Goal: Information Seeking & Learning: Learn about a topic

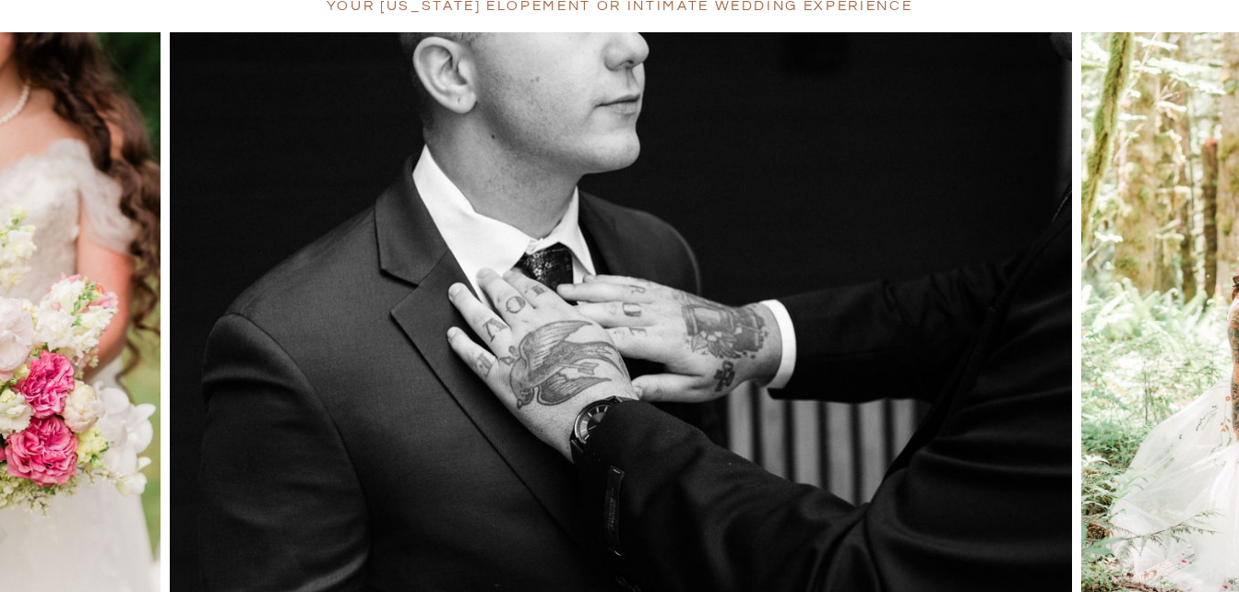
scroll to position [258, 0]
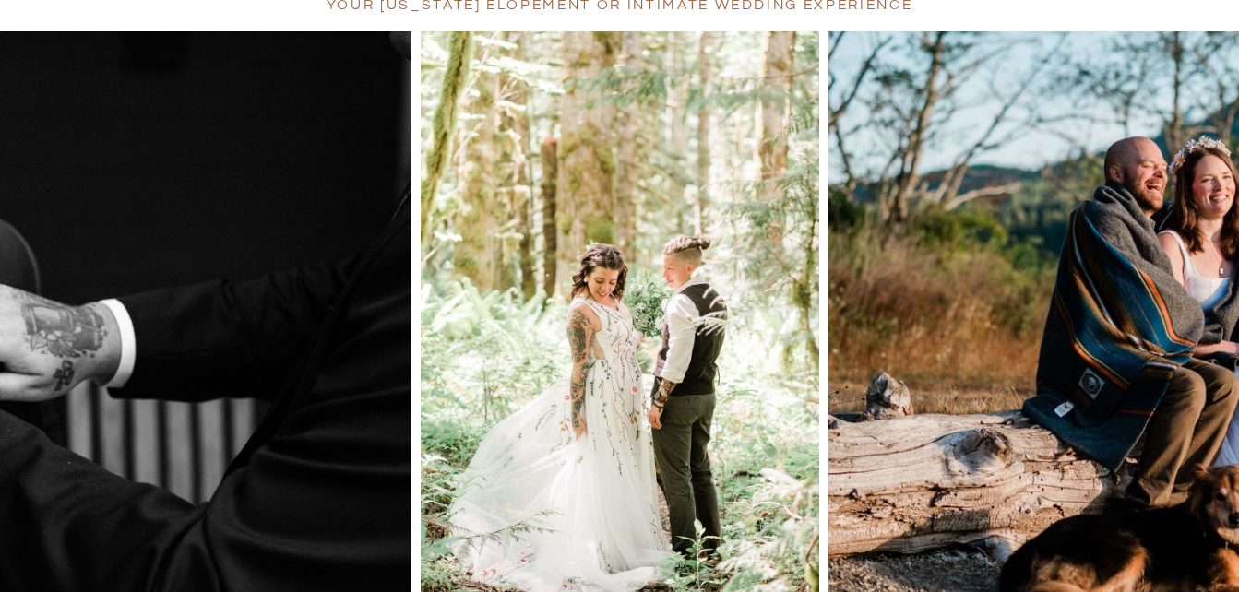
click at [206, 386] on div at bounding box center [124, 331] width 248 height 600
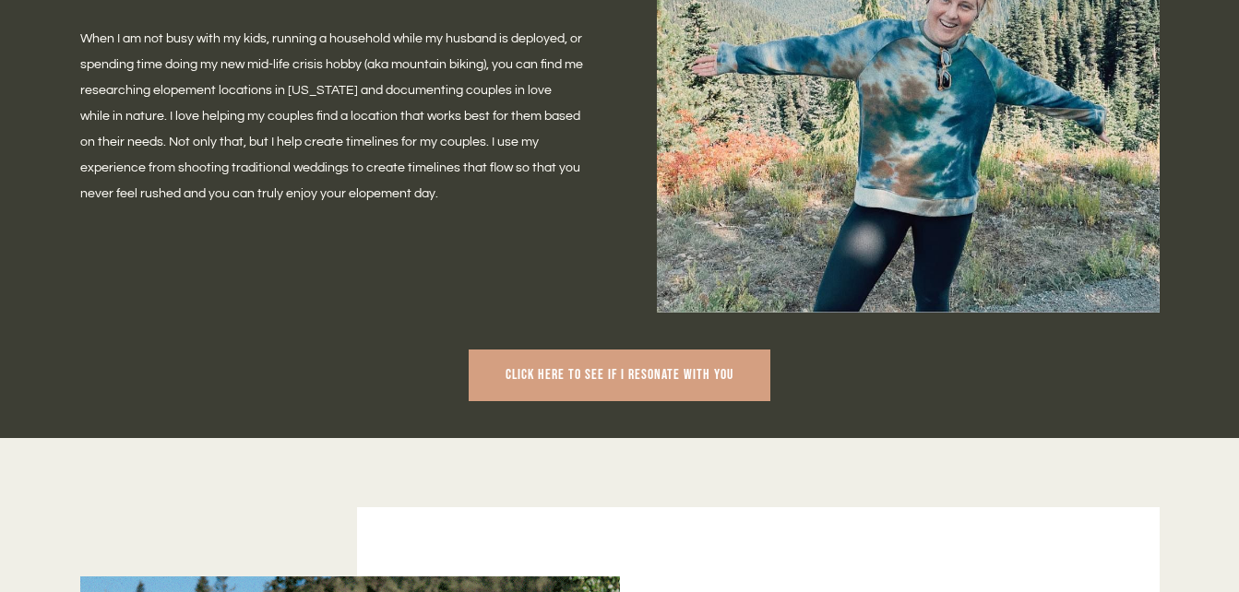
scroll to position [1171, 0]
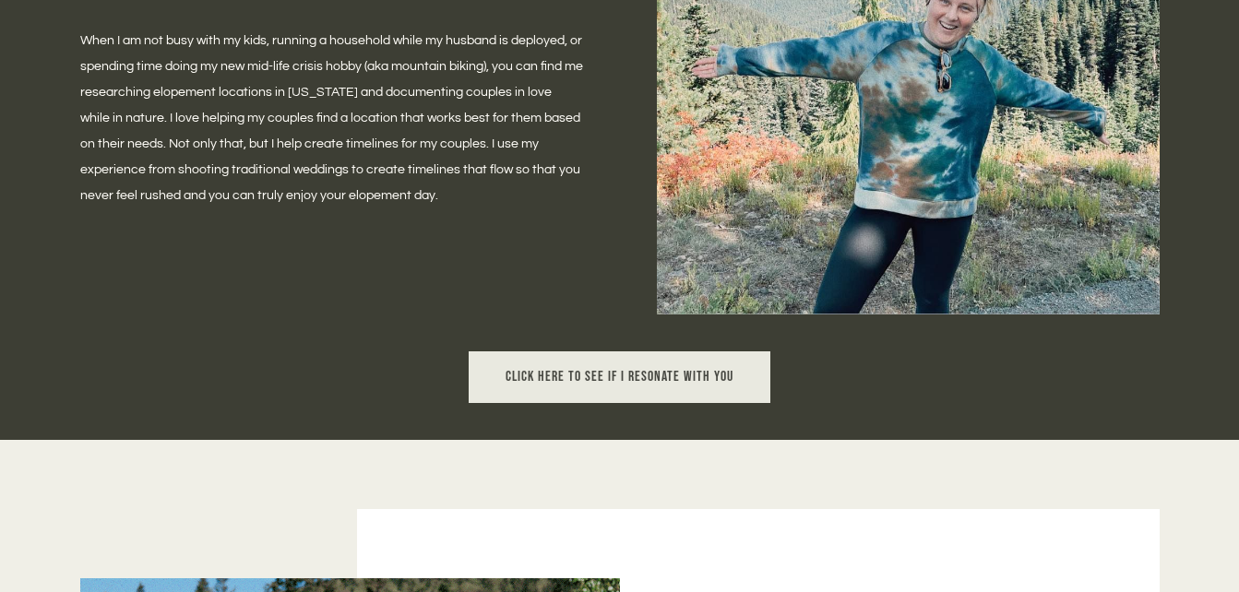
click at [557, 355] on link "Click here to see if I resonate with you" at bounding box center [619, 377] width 301 height 52
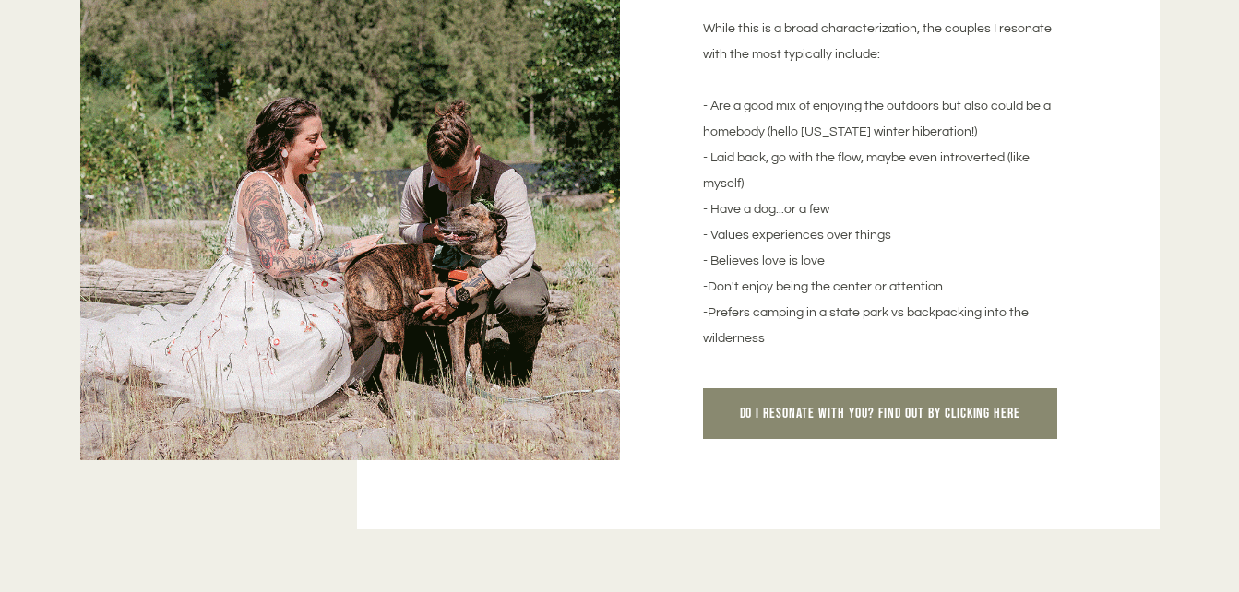
scroll to position [1829, 0]
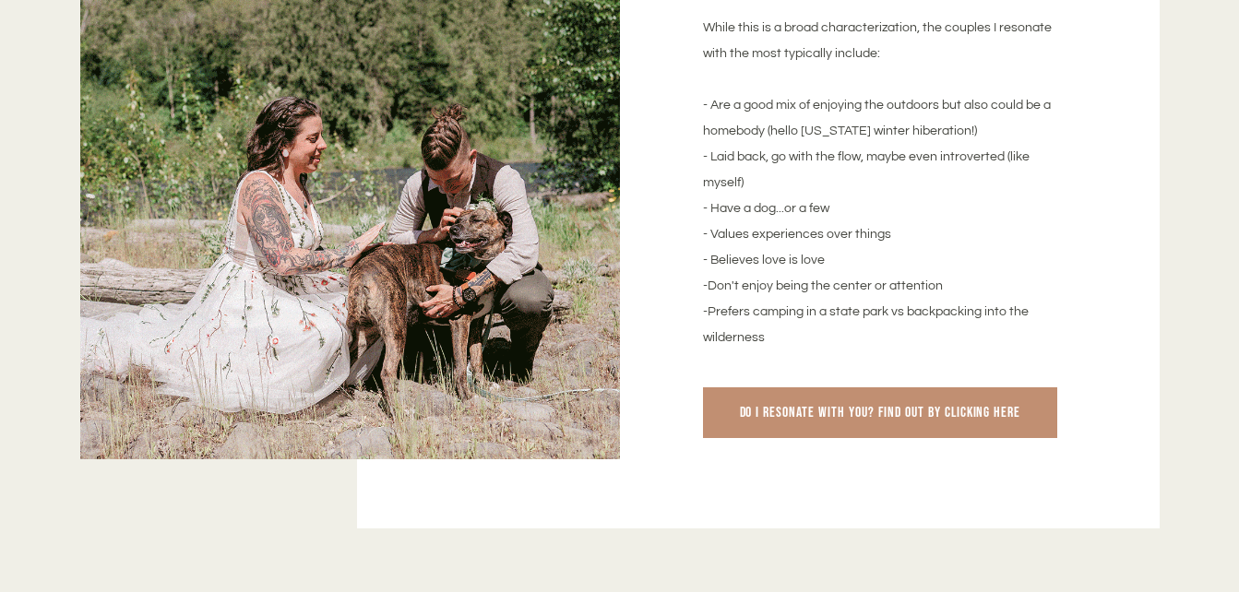
click at [813, 420] on span "Do I resonate with you? Find out by clicking here" at bounding box center [880, 413] width 281 height 18
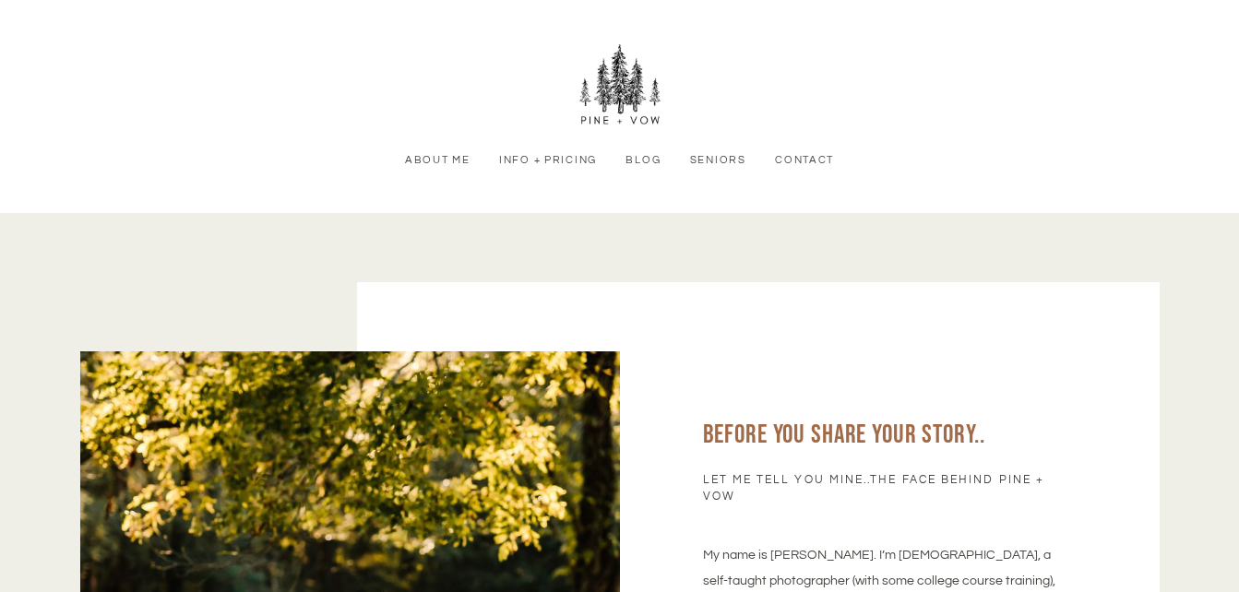
click at [575, 160] on link "Info + Pricing" at bounding box center [547, 160] width 117 height 17
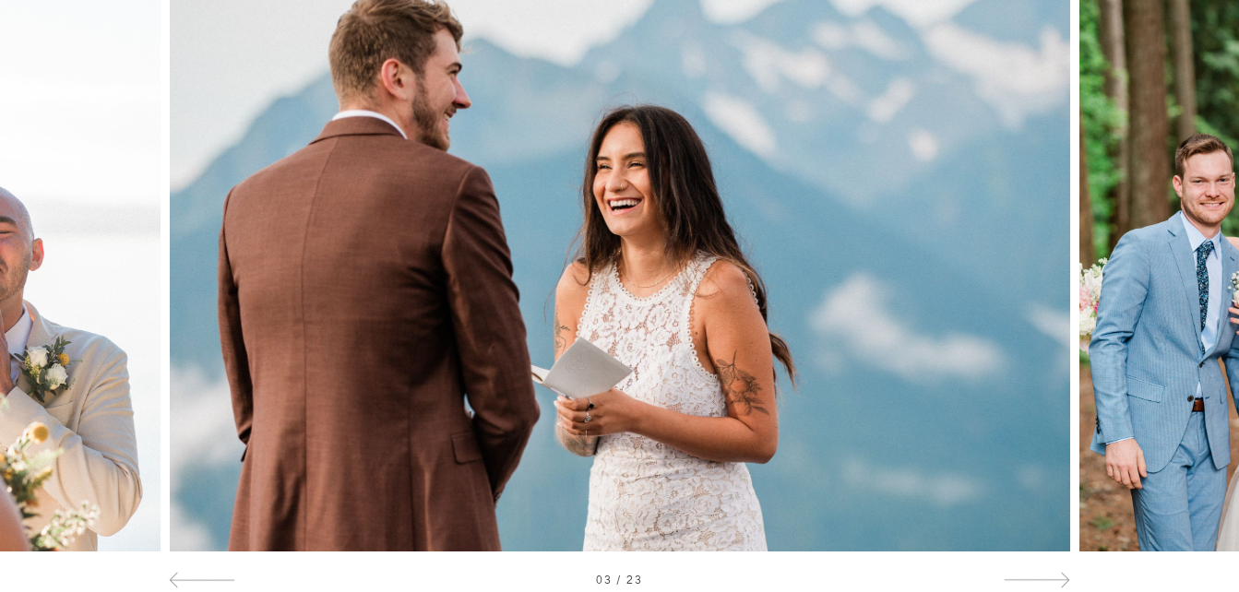
scroll to position [337, 0]
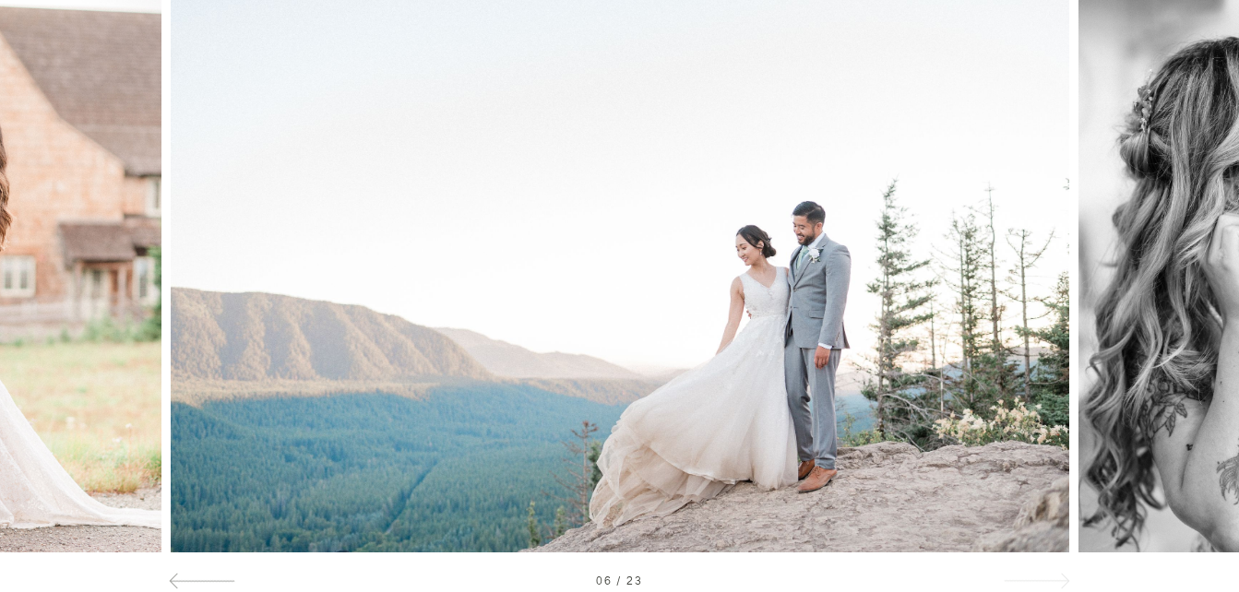
click at [1054, 586] on div at bounding box center [1036, 580] width 66 height 19
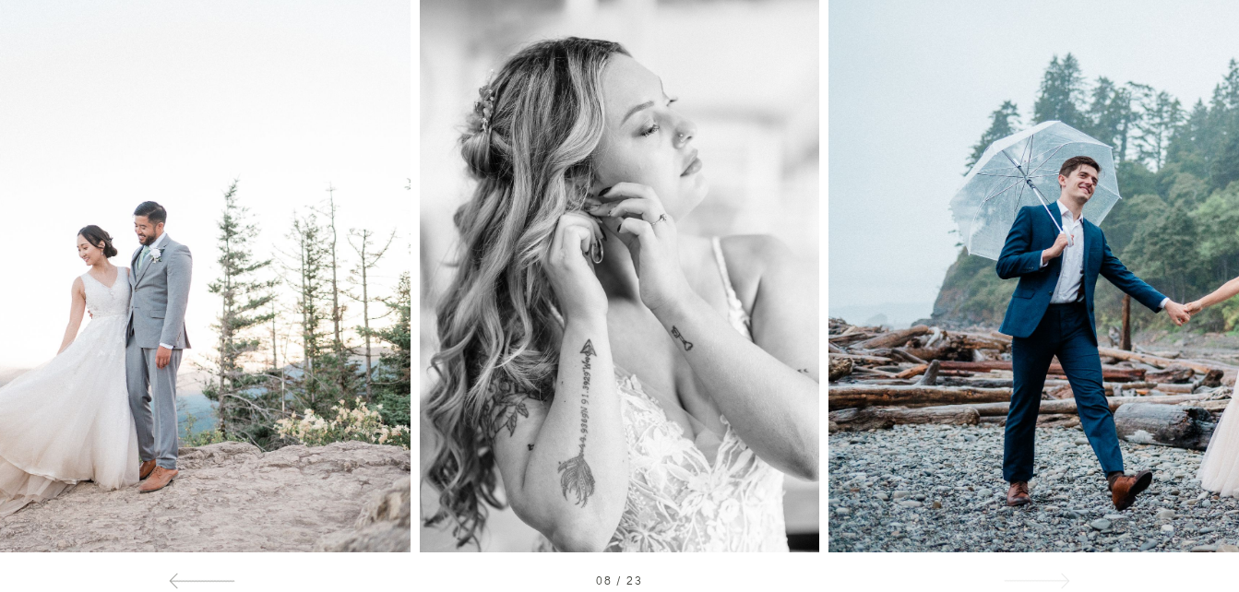
click at [1054, 586] on div at bounding box center [1036, 580] width 66 height 19
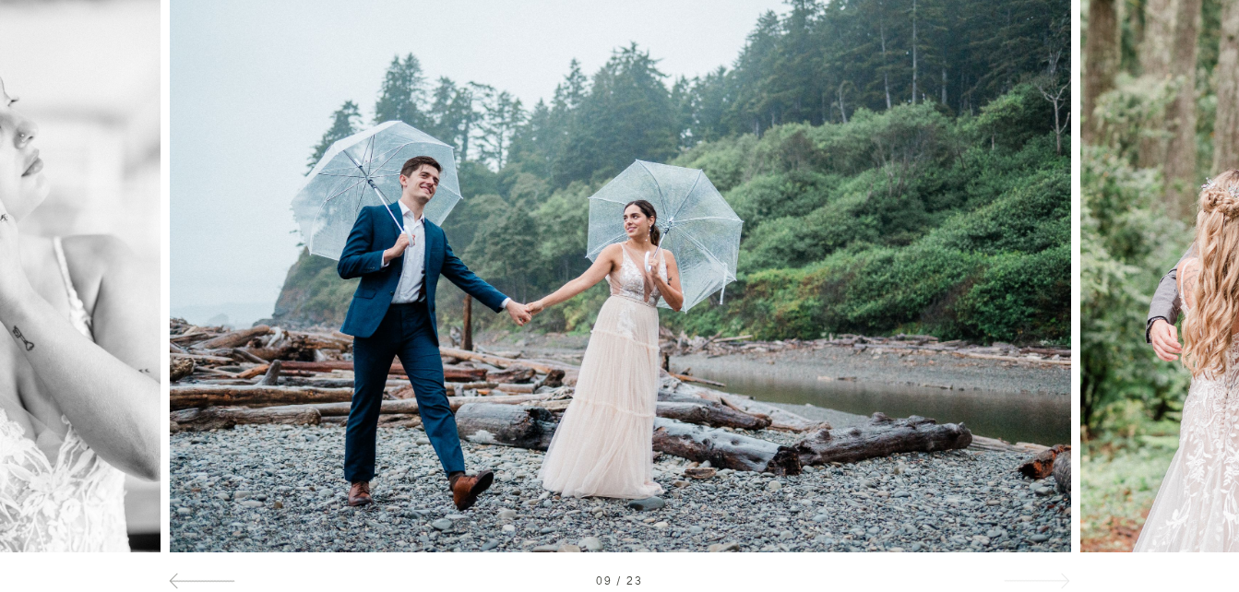
click at [1054, 586] on div at bounding box center [1036, 580] width 66 height 19
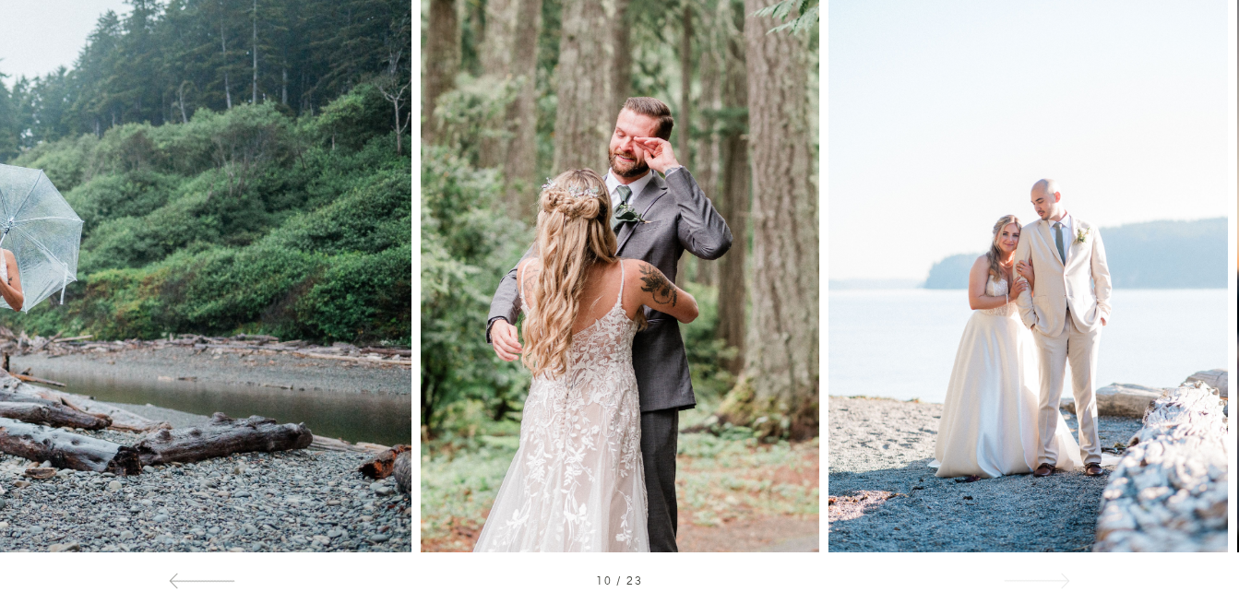
click at [1054, 586] on div at bounding box center [1036, 580] width 66 height 19
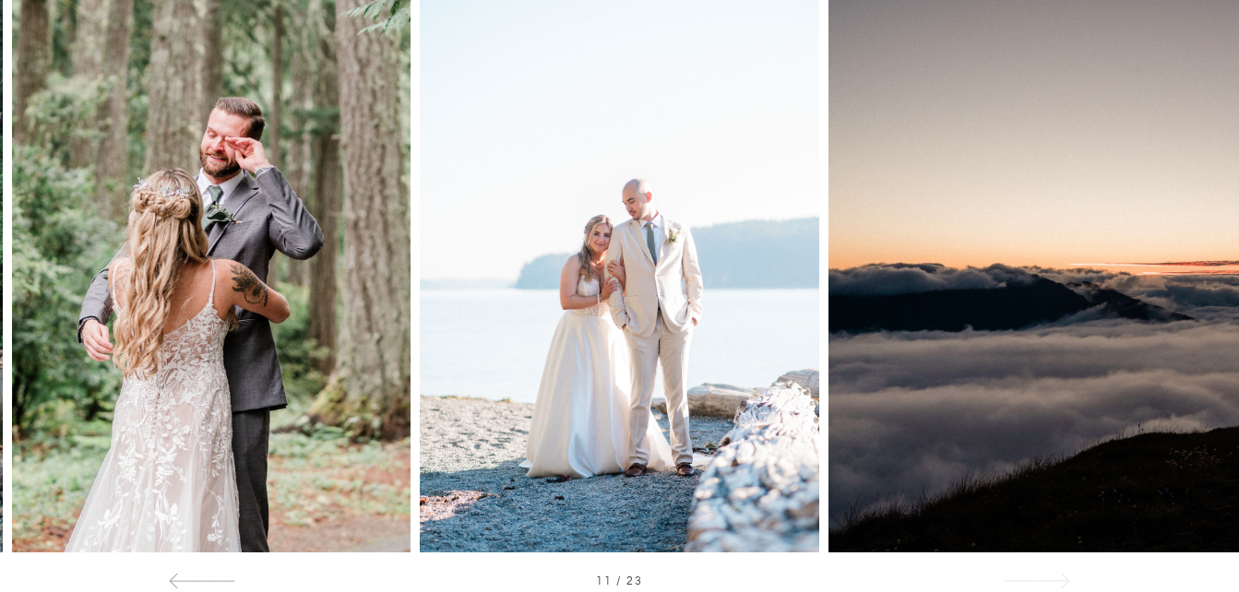
click at [1054, 586] on div at bounding box center [1036, 580] width 66 height 19
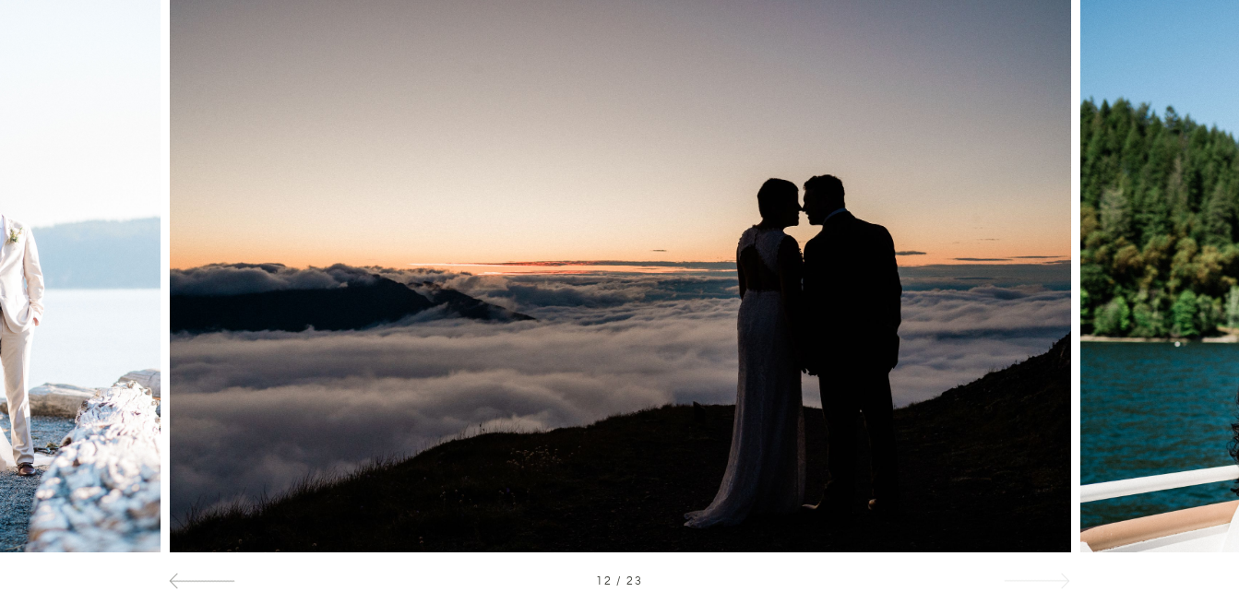
click at [1054, 586] on div at bounding box center [1036, 580] width 66 height 19
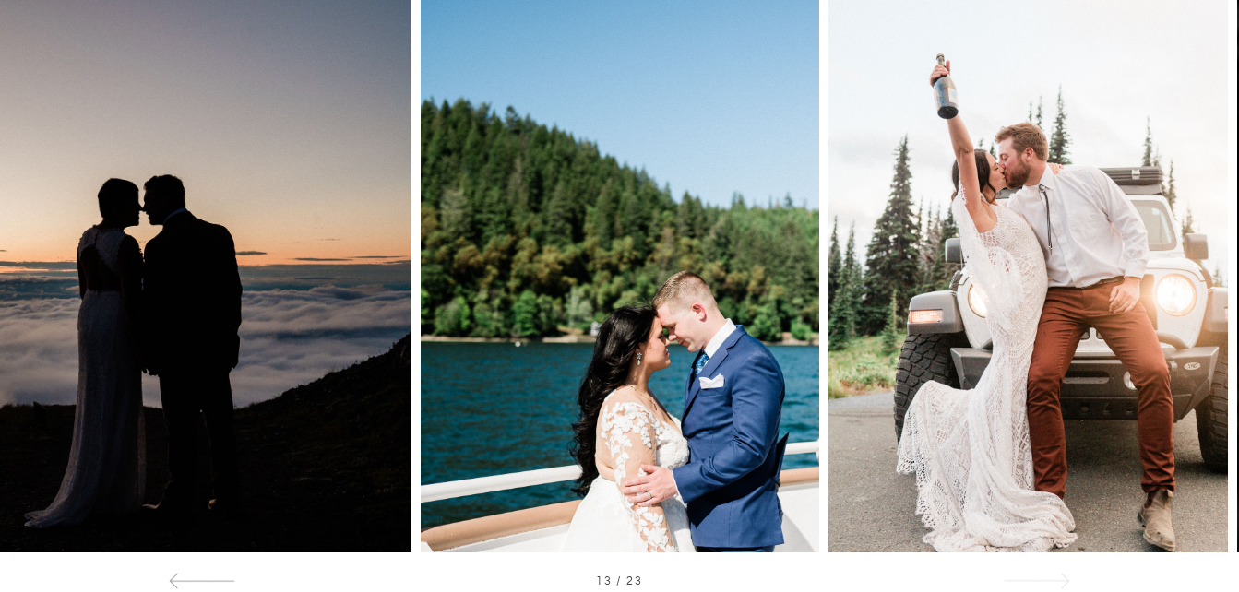
click at [1054, 586] on div at bounding box center [1036, 580] width 66 height 19
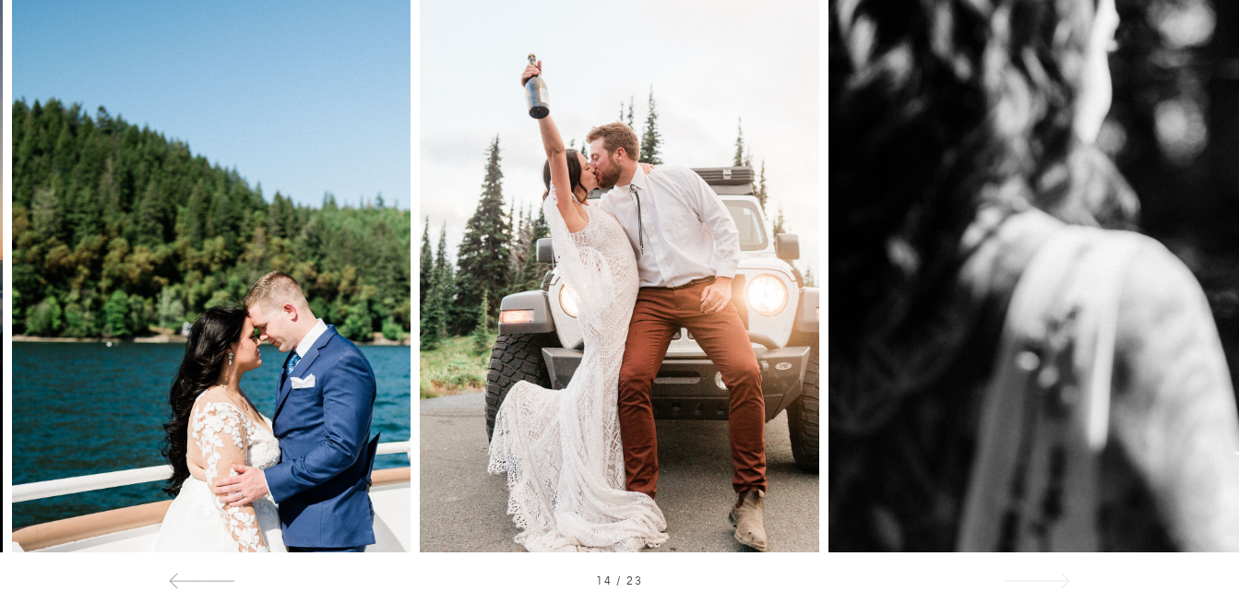
click at [1054, 586] on div at bounding box center [1036, 580] width 66 height 19
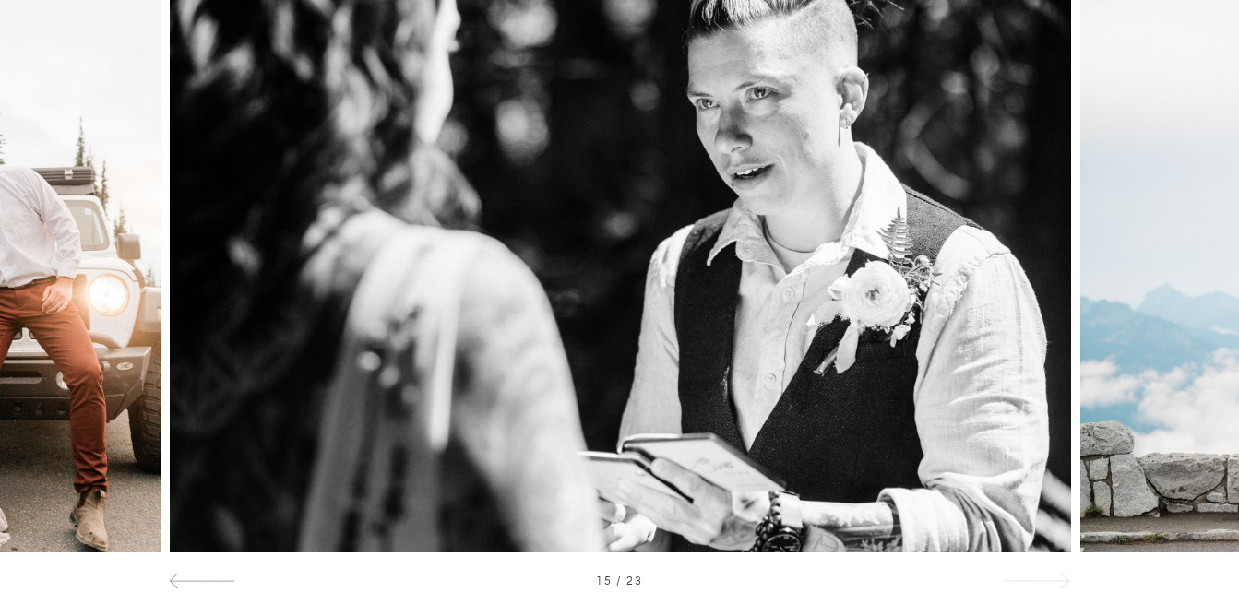
click at [1054, 586] on div at bounding box center [1036, 580] width 66 height 19
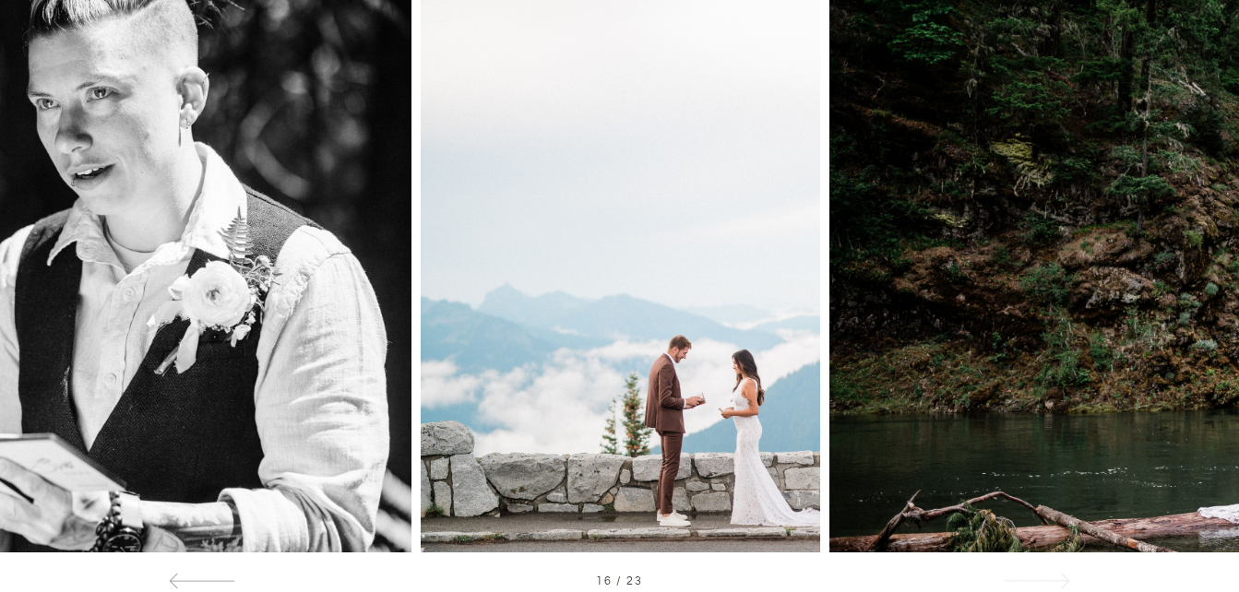
click at [1054, 586] on div at bounding box center [1036, 580] width 66 height 19
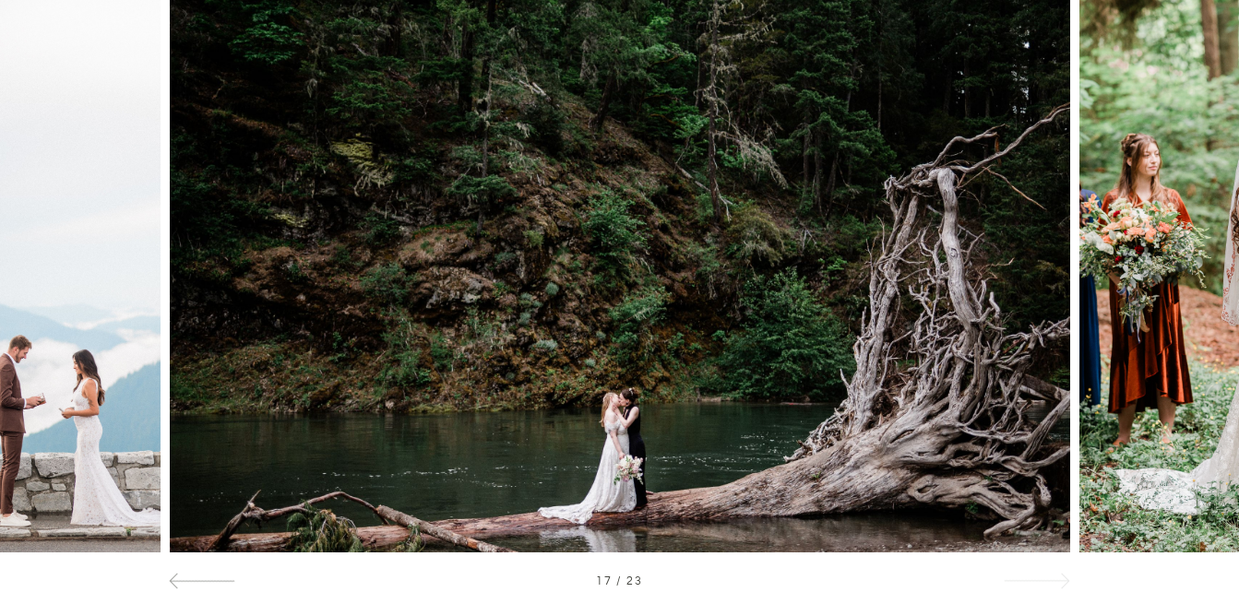
click at [1054, 586] on div at bounding box center [1036, 580] width 66 height 19
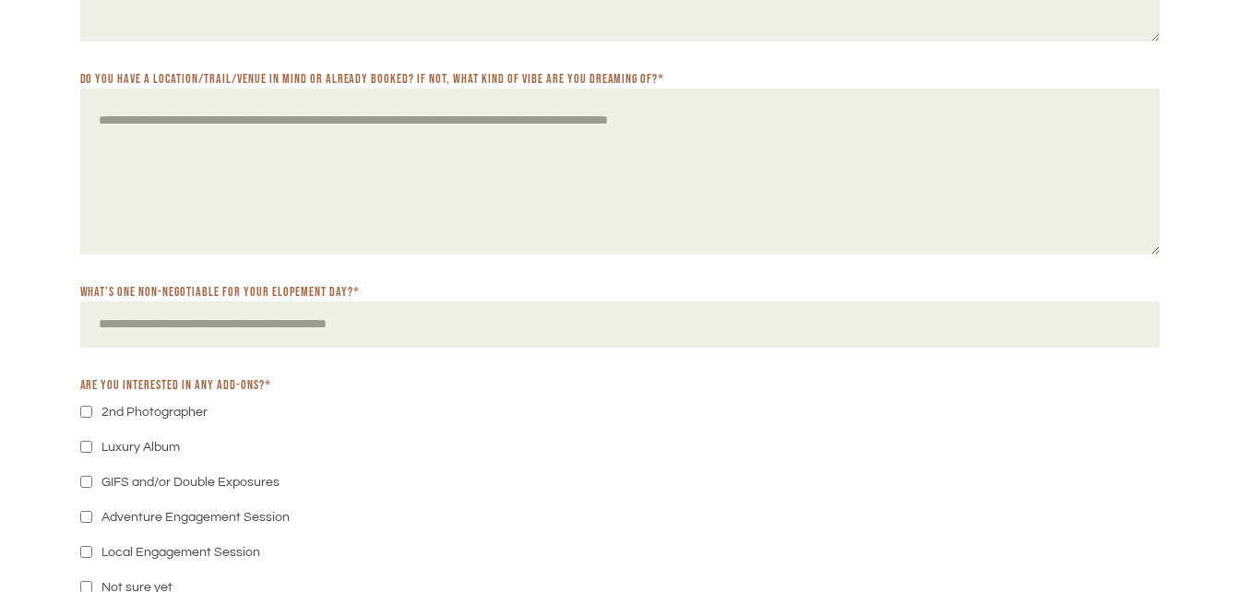
scroll to position [10009, 0]
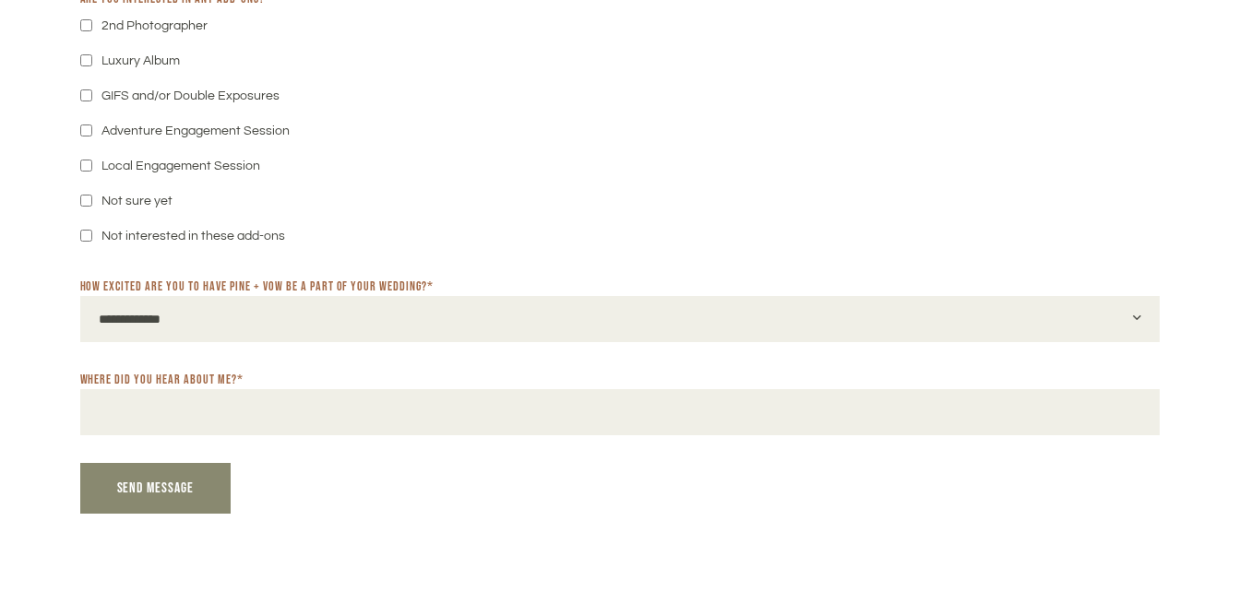
scroll to position [10402, 0]
